Goal: Check status

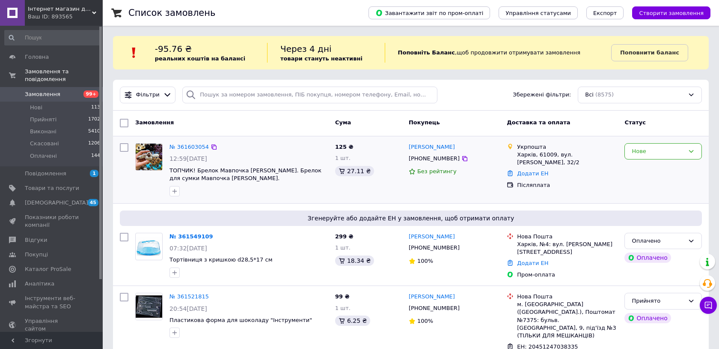
click at [656, 161] on div "Нове" at bounding box center [663, 170] width 84 height 60
click at [648, 159] on div "Нове" at bounding box center [664, 151] width 78 height 17
click at [643, 170] on li "Прийнято" at bounding box center [663, 169] width 77 height 16
